Goal: Check status: Check status

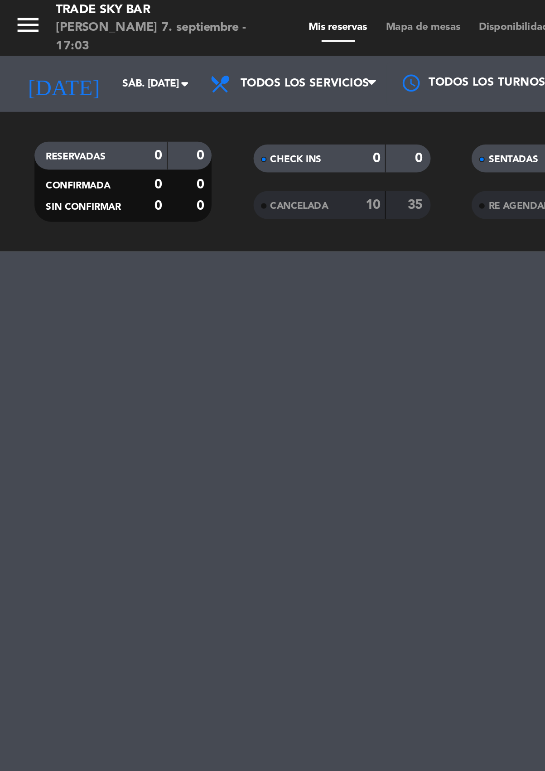
click at [90, 43] on icon "arrow_drop_down" at bounding box center [89, 40] width 11 height 11
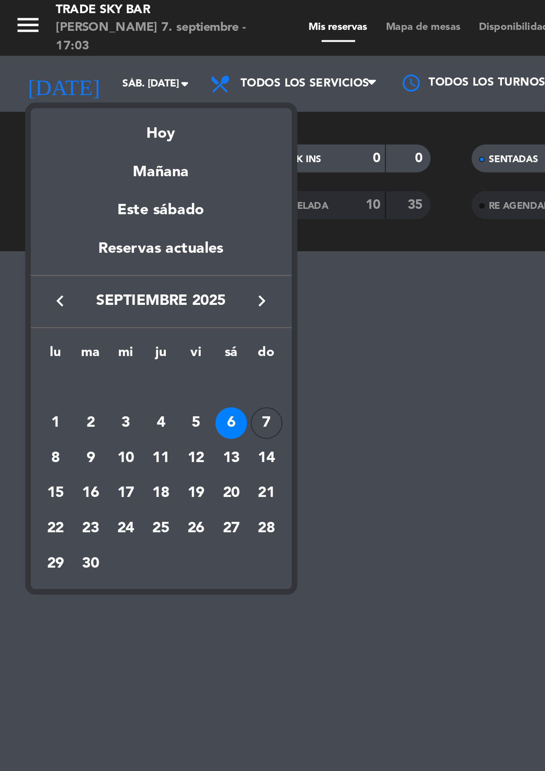
click at [90, 68] on div "Hoy" at bounding box center [78, 62] width 127 height 19
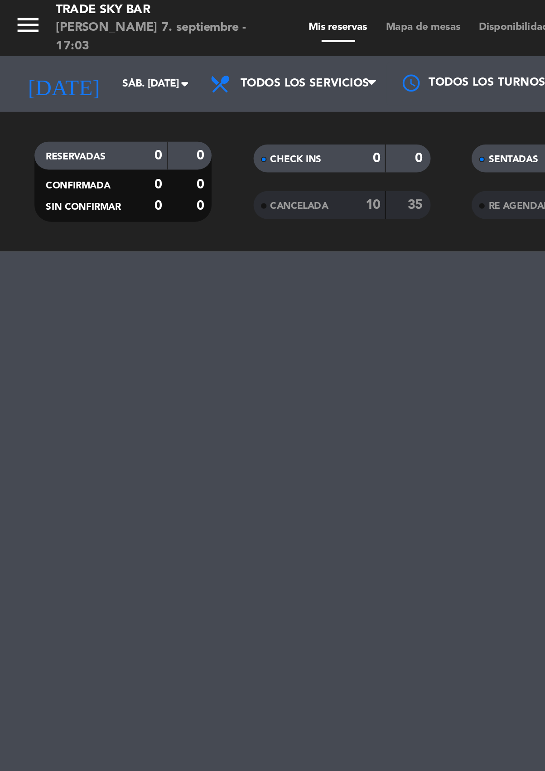
type input "dom. [DATE]"
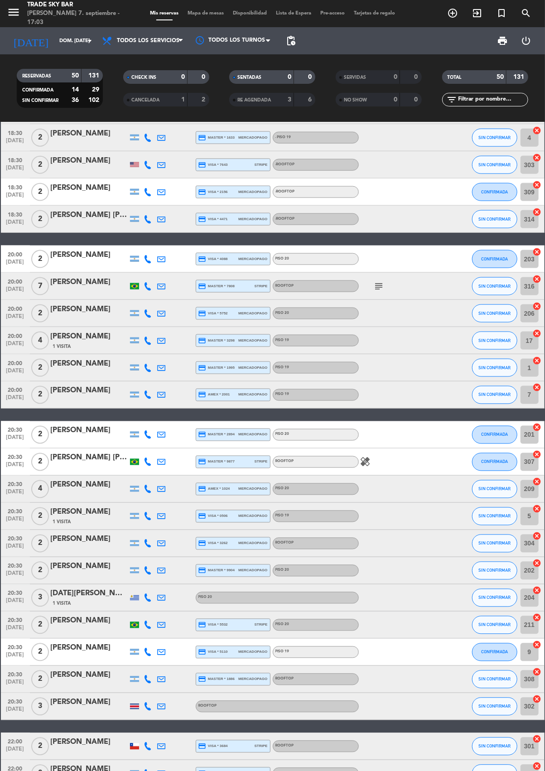
scroll to position [761, 0]
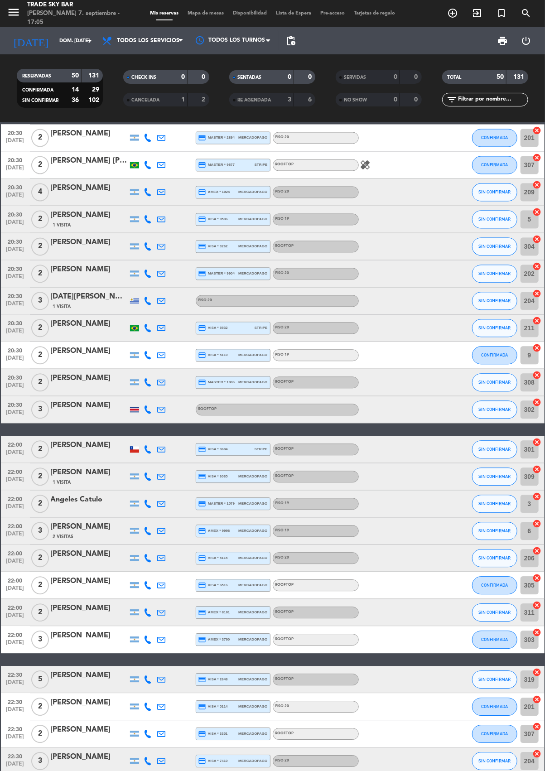
click at [527, 530] on input "6" at bounding box center [529, 531] width 18 height 18
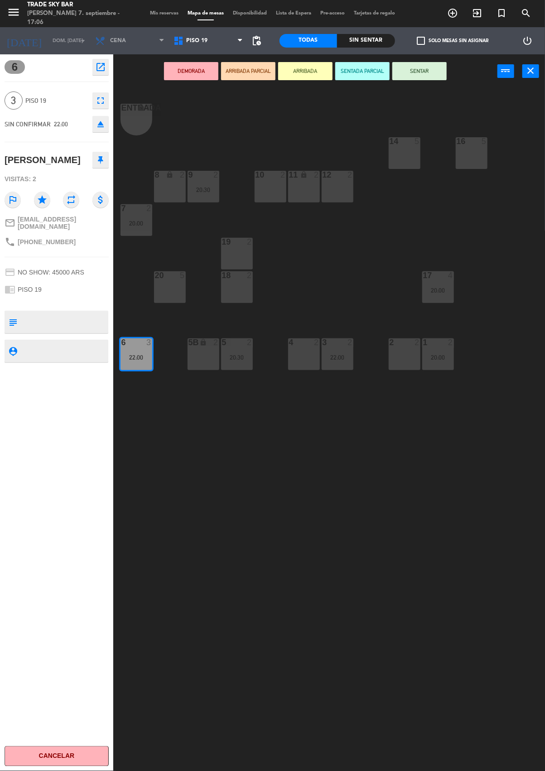
click at [530, 75] on icon "close" at bounding box center [530, 70] width 11 height 11
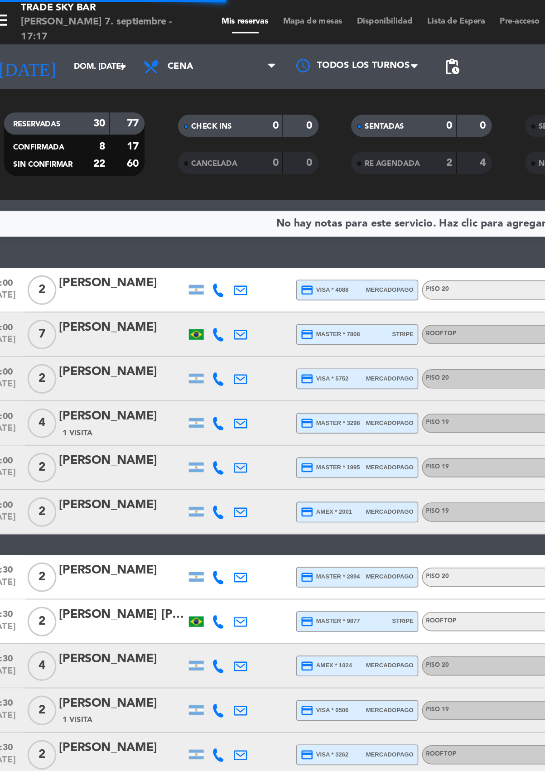
scroll to position [1, 0]
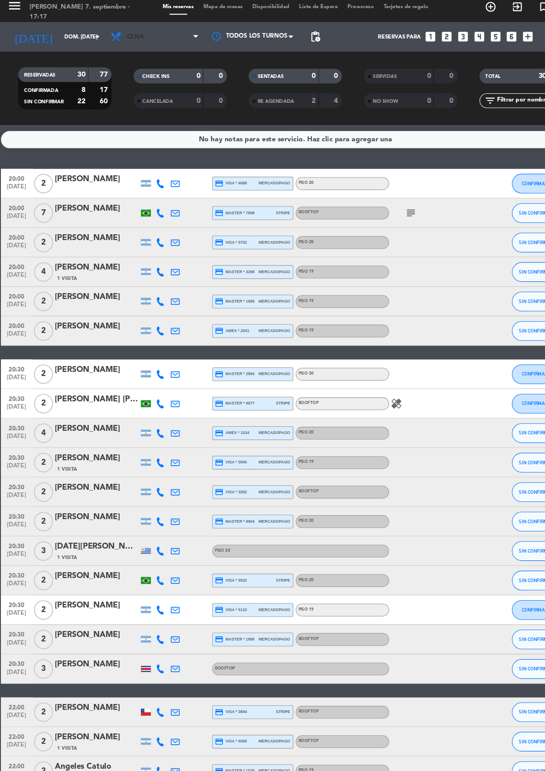
click at [179, 40] on icon at bounding box center [180, 40] width 4 height 7
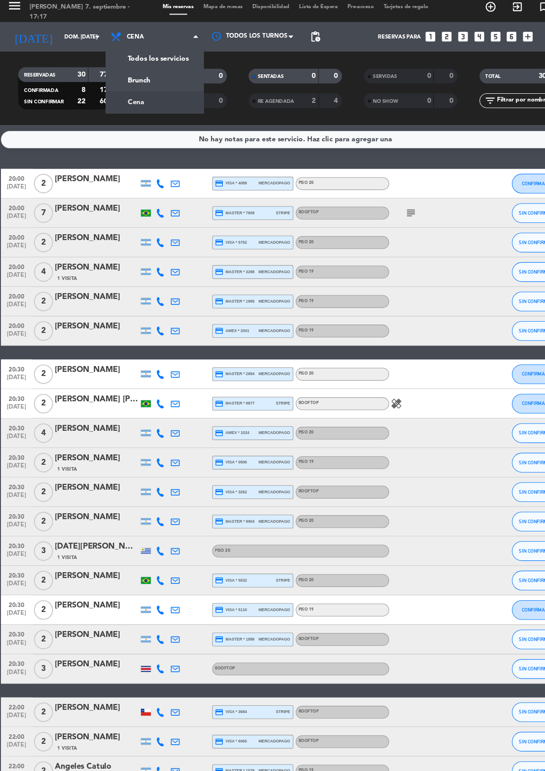
click at [166, 60] on div "menu Trade Sky [PERSON_NAME] 7. septiembre - 17:17 Mis reservas Mapa de mesas D…" at bounding box center [272, 61] width 545 height 122
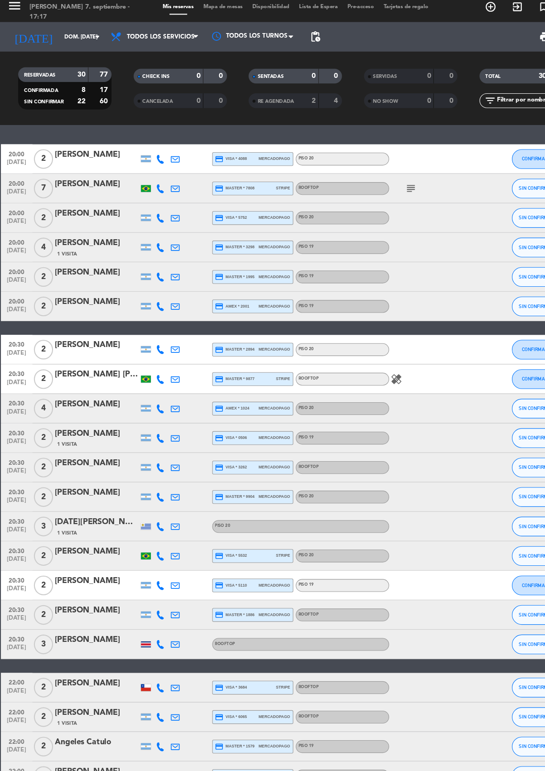
scroll to position [0, 0]
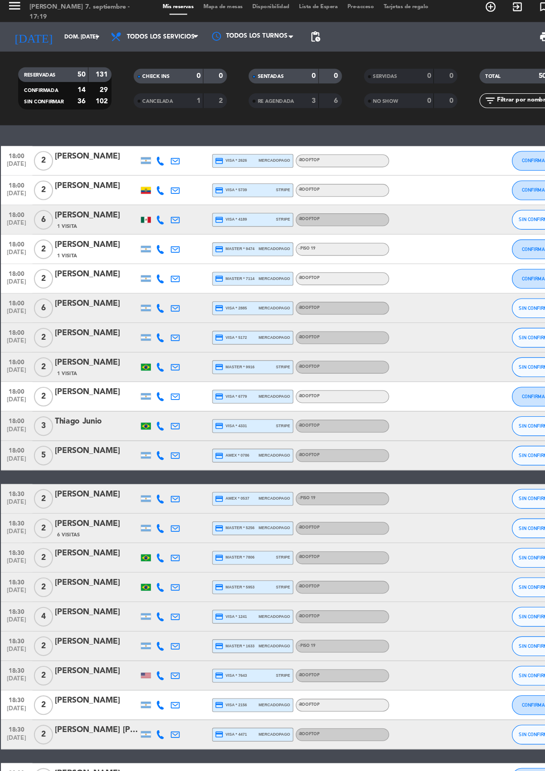
click at [21, 337] on span "18:00" at bounding box center [15, 340] width 23 height 10
click at [10, 349] on span "[DATE]" at bounding box center [15, 350] width 23 height 10
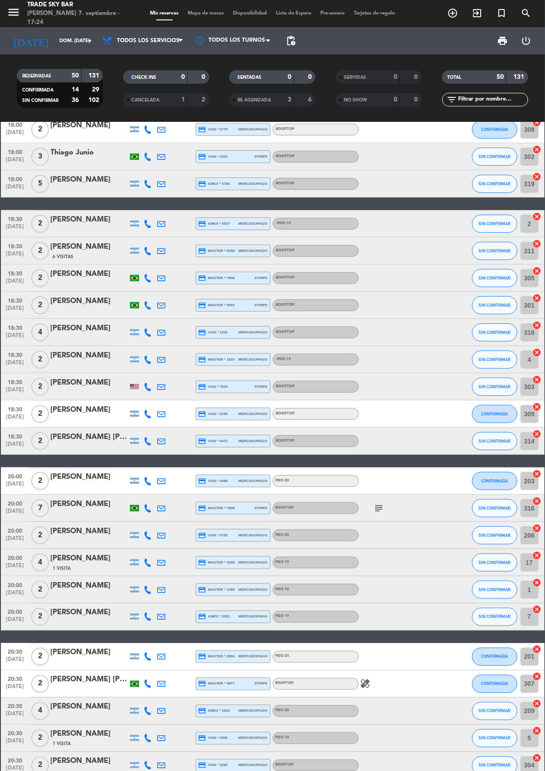
scroll to position [240, 0]
